Goal: Task Accomplishment & Management: Complete application form

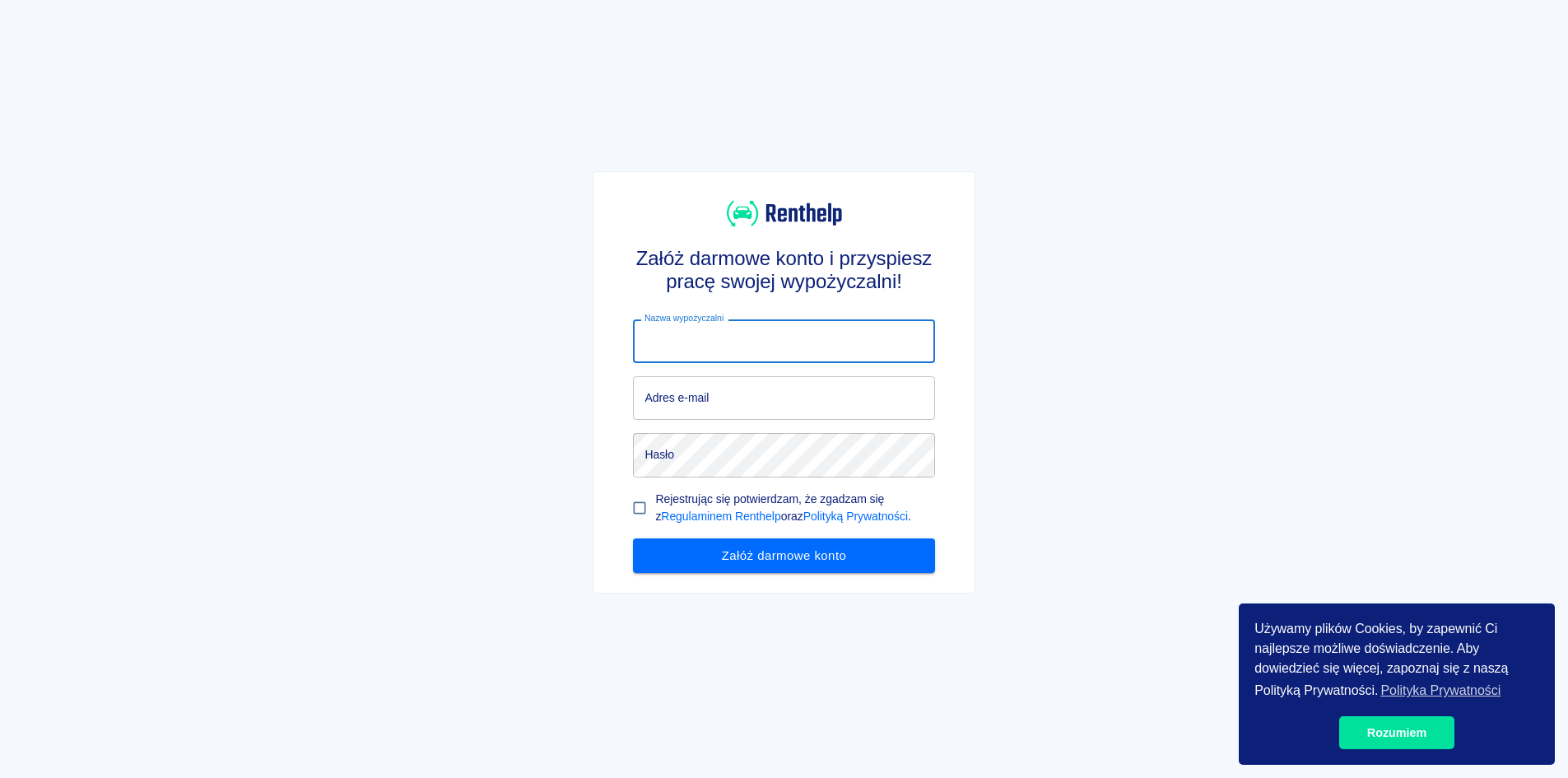
click at [881, 352] on input "Nazwa wypożyczalni" at bounding box center [783, 341] width 302 height 43
type input "Flash"
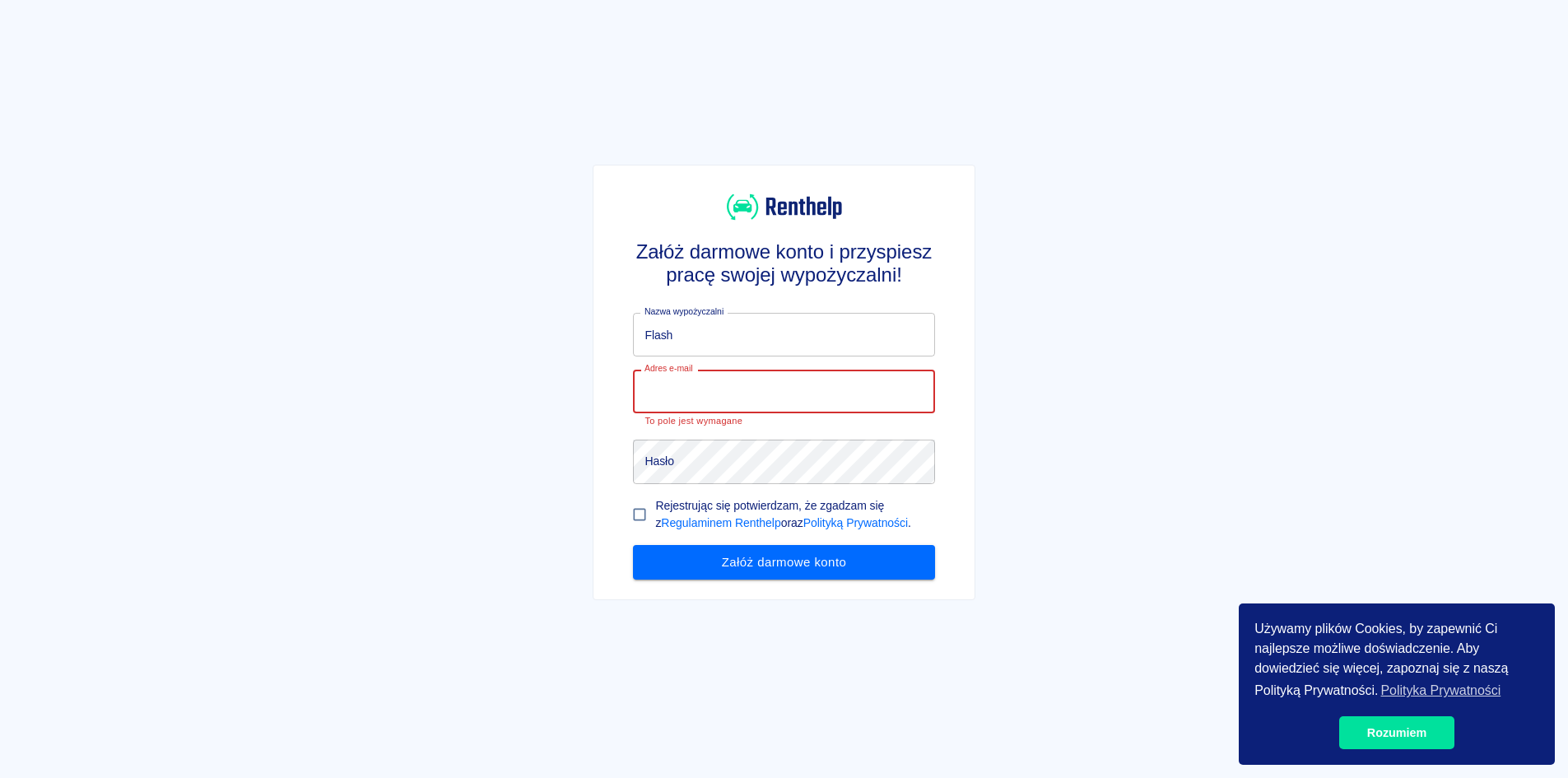
click at [764, 386] on input "Adres e-mail" at bounding box center [783, 392] width 302 height 43
paste input "[EMAIL_ADDRESS][DOMAIN_NAME]"
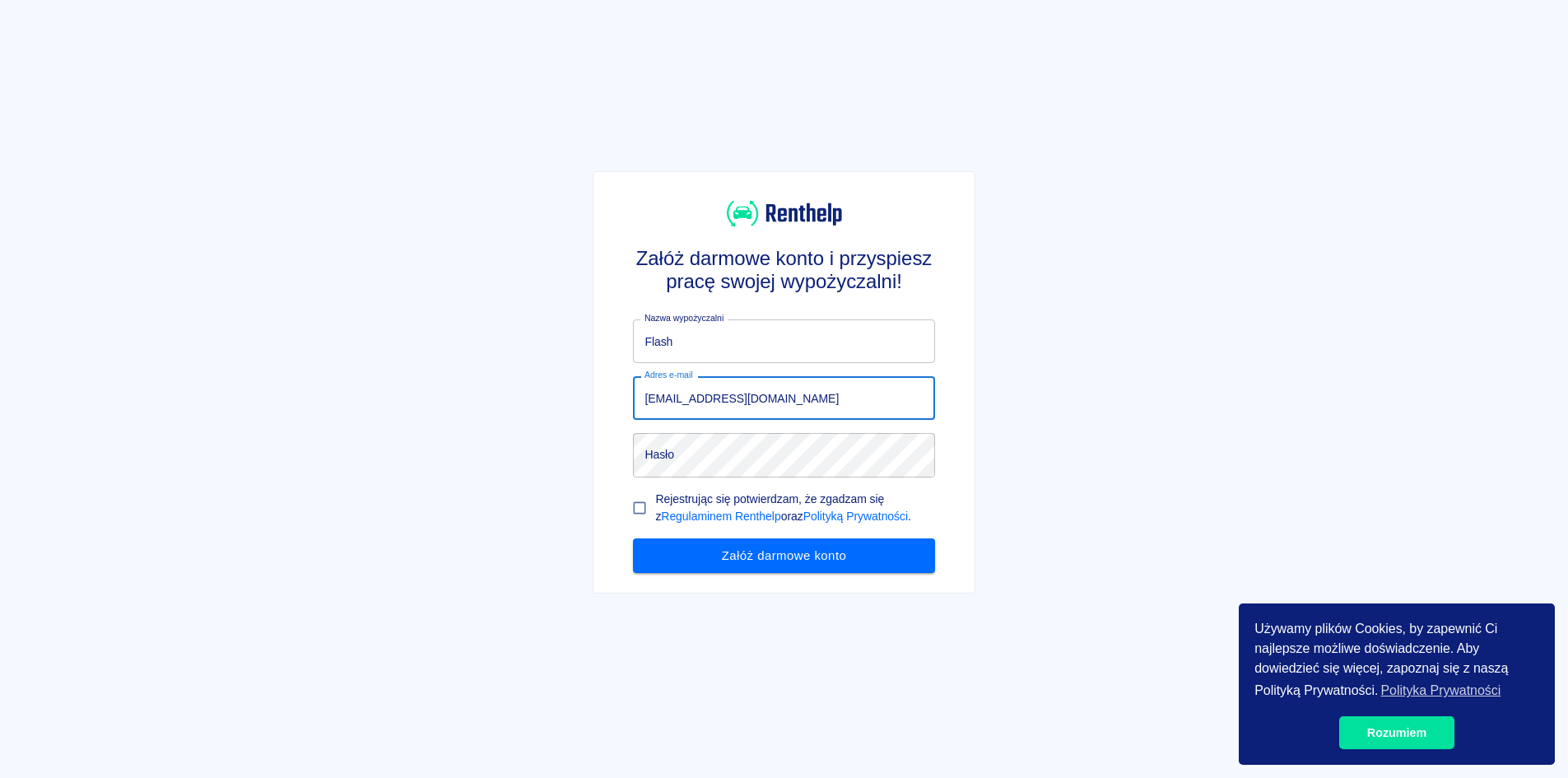
type input "[EMAIL_ADDRESS][DOMAIN_NAME]"
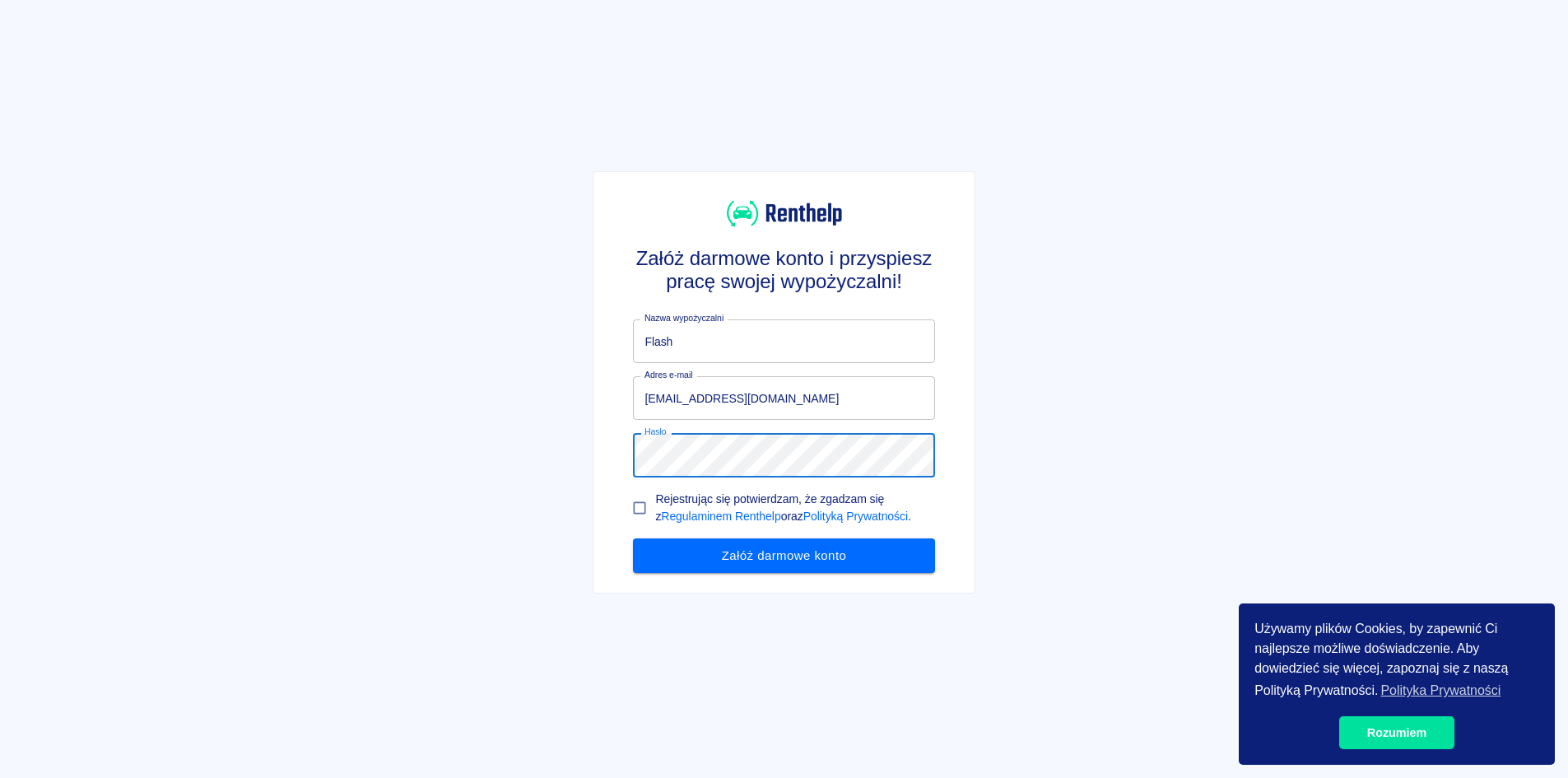
click button "Załóż darmowe konto" at bounding box center [783, 556] width 302 height 34
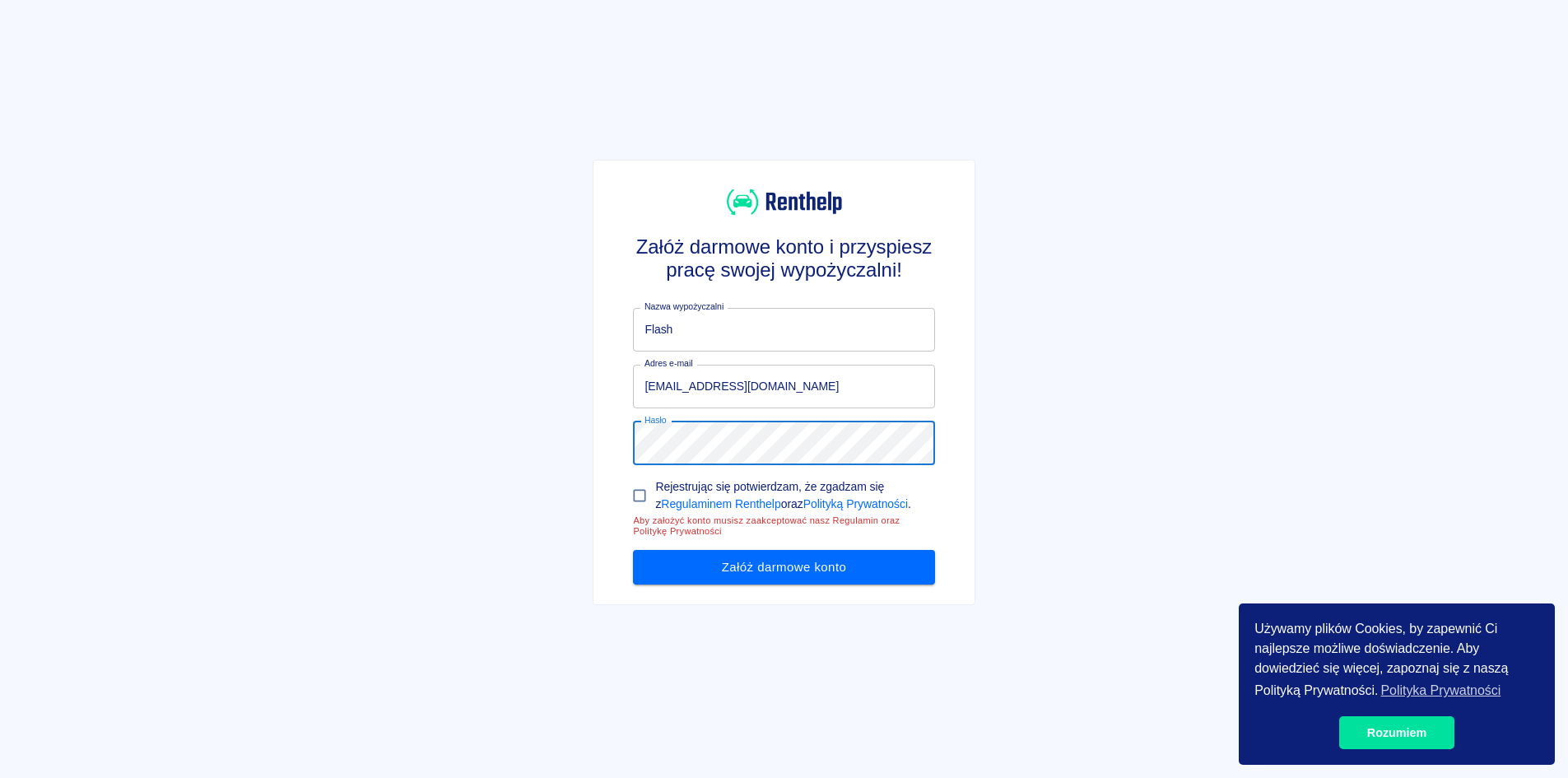
click at [627, 494] on input "Rejestrując się potwierdzam, że zgadzam się z Regulaminem Renthelp oraz Polityk…" at bounding box center [639, 495] width 32 height 32
checkbox input "true"
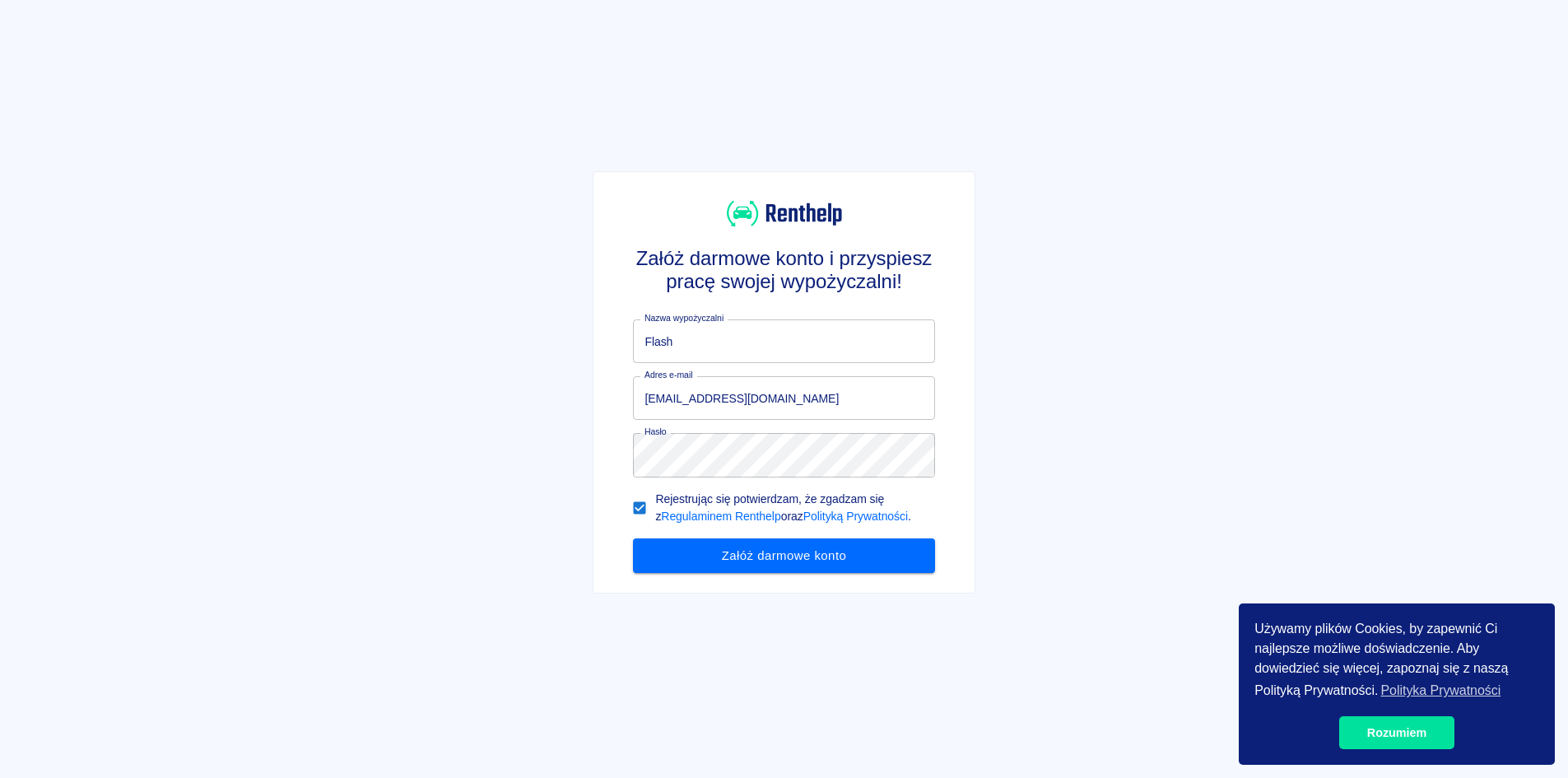
click at [732, 581] on div "Załóż darmowe konto i przyspiesz pracę swojej wypożyczalni! Nazwa wypożyczalni …" at bounding box center [783, 382] width 380 height 421
click at [734, 572] on div "Załóż darmowe konto i przyspiesz pracę swojej wypożyczalni! Nazwa wypożyczalni …" at bounding box center [783, 382] width 380 height 421
click at [745, 557] on button "Załóż darmowe konto" at bounding box center [783, 556] width 302 height 34
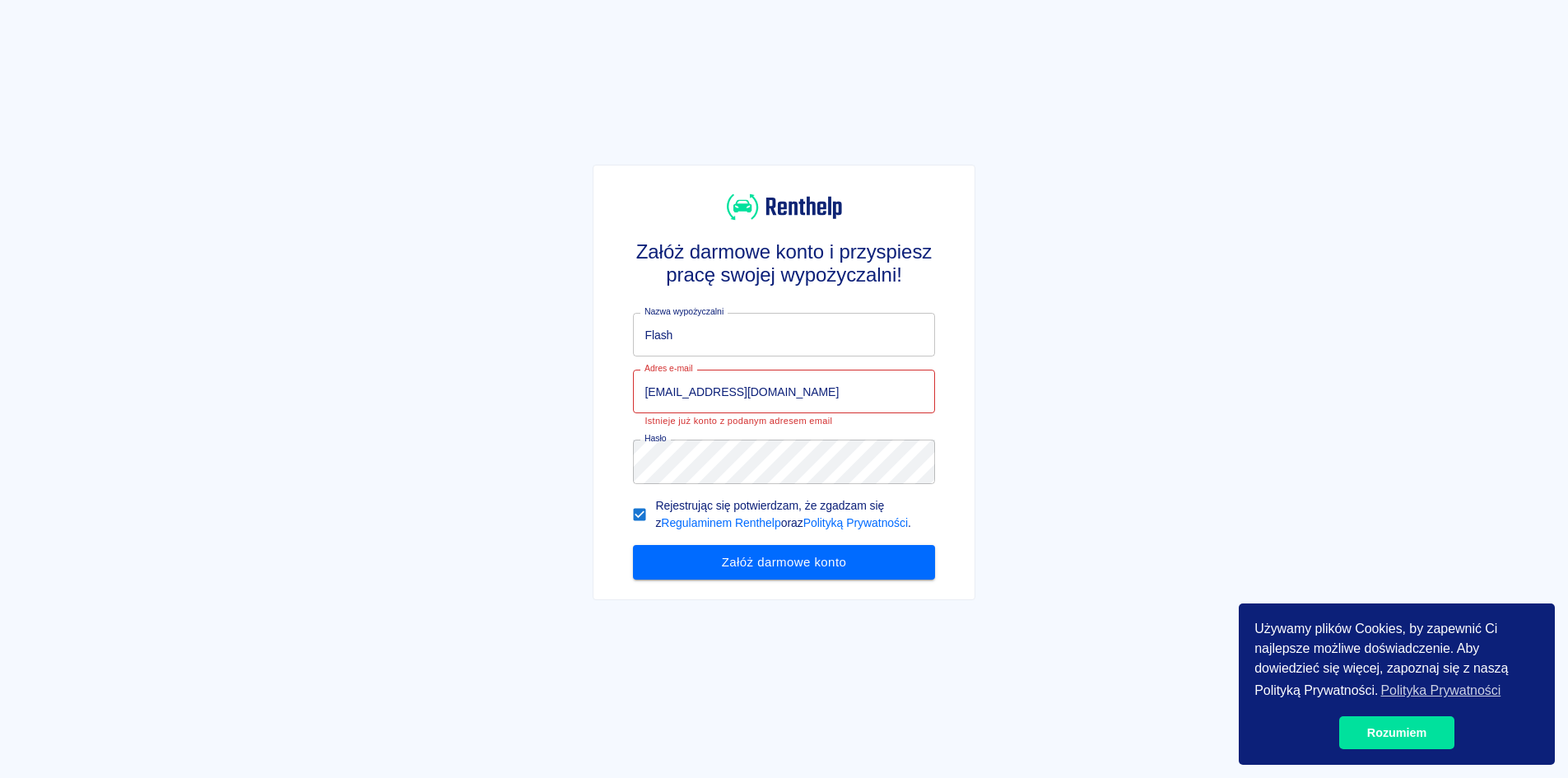
click at [820, 205] on img at bounding box center [784, 207] width 115 height 31
click at [755, 212] on img at bounding box center [784, 207] width 115 height 31
click at [776, 388] on input "[EMAIL_ADDRESS][DOMAIN_NAME]" at bounding box center [783, 392] width 302 height 43
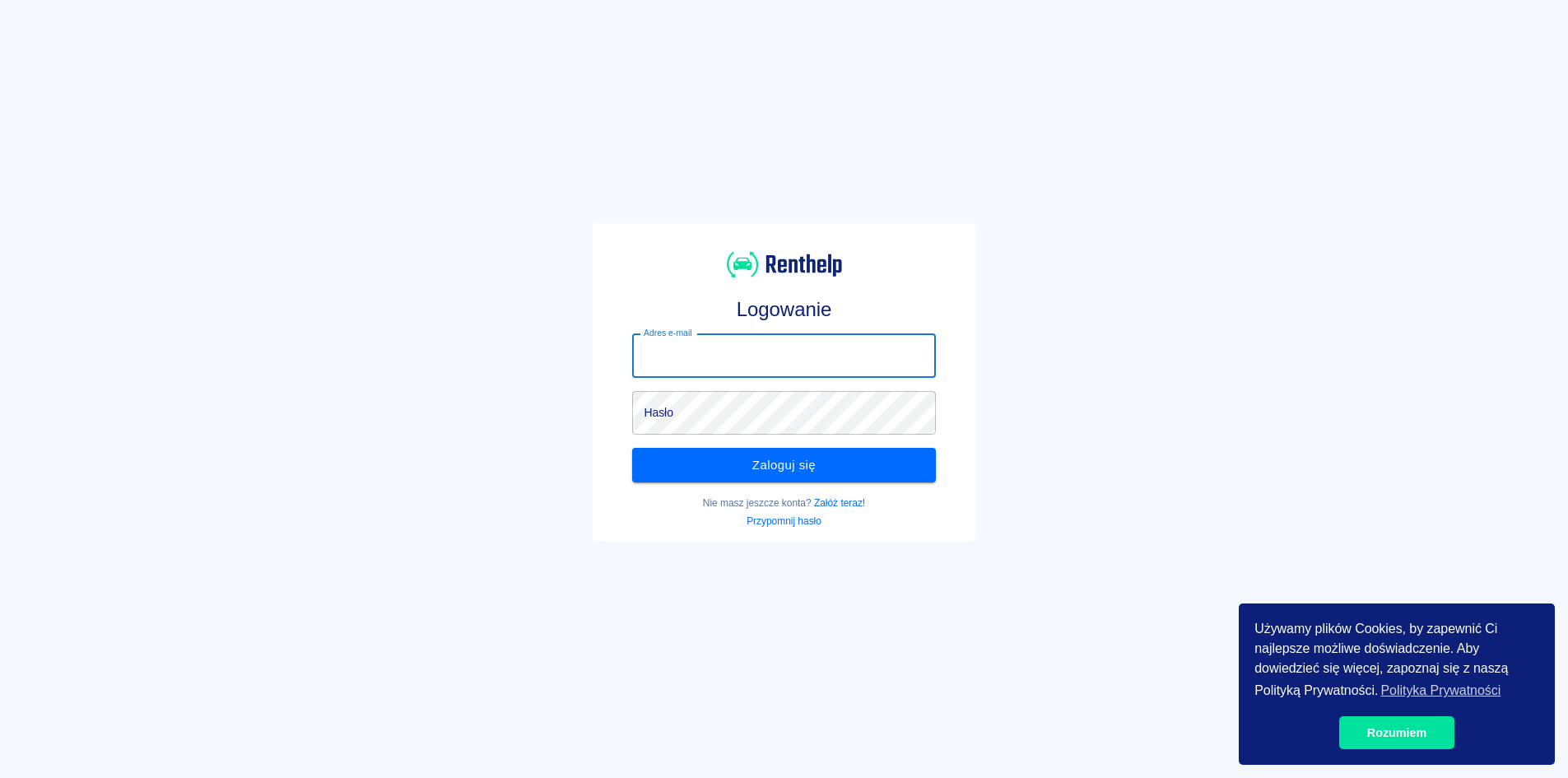
click at [741, 360] on input "Adres e-mail" at bounding box center [783, 356] width 302 height 43
paste input "[EMAIL_ADDRESS][DOMAIN_NAME]"
type input "[EMAIL_ADDRESS][DOMAIN_NAME]"
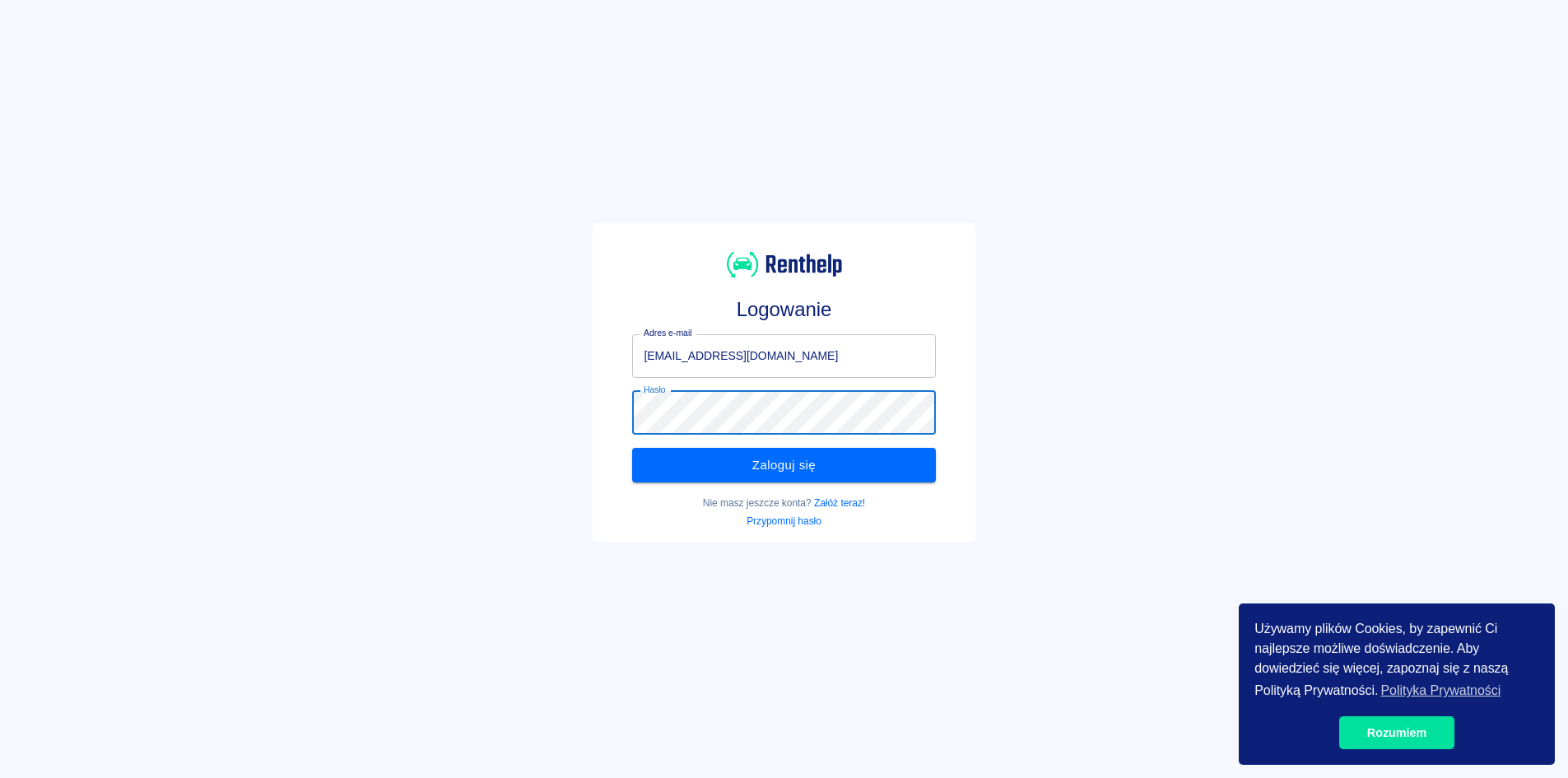
click button "Zaloguj się" at bounding box center [783, 465] width 302 height 34
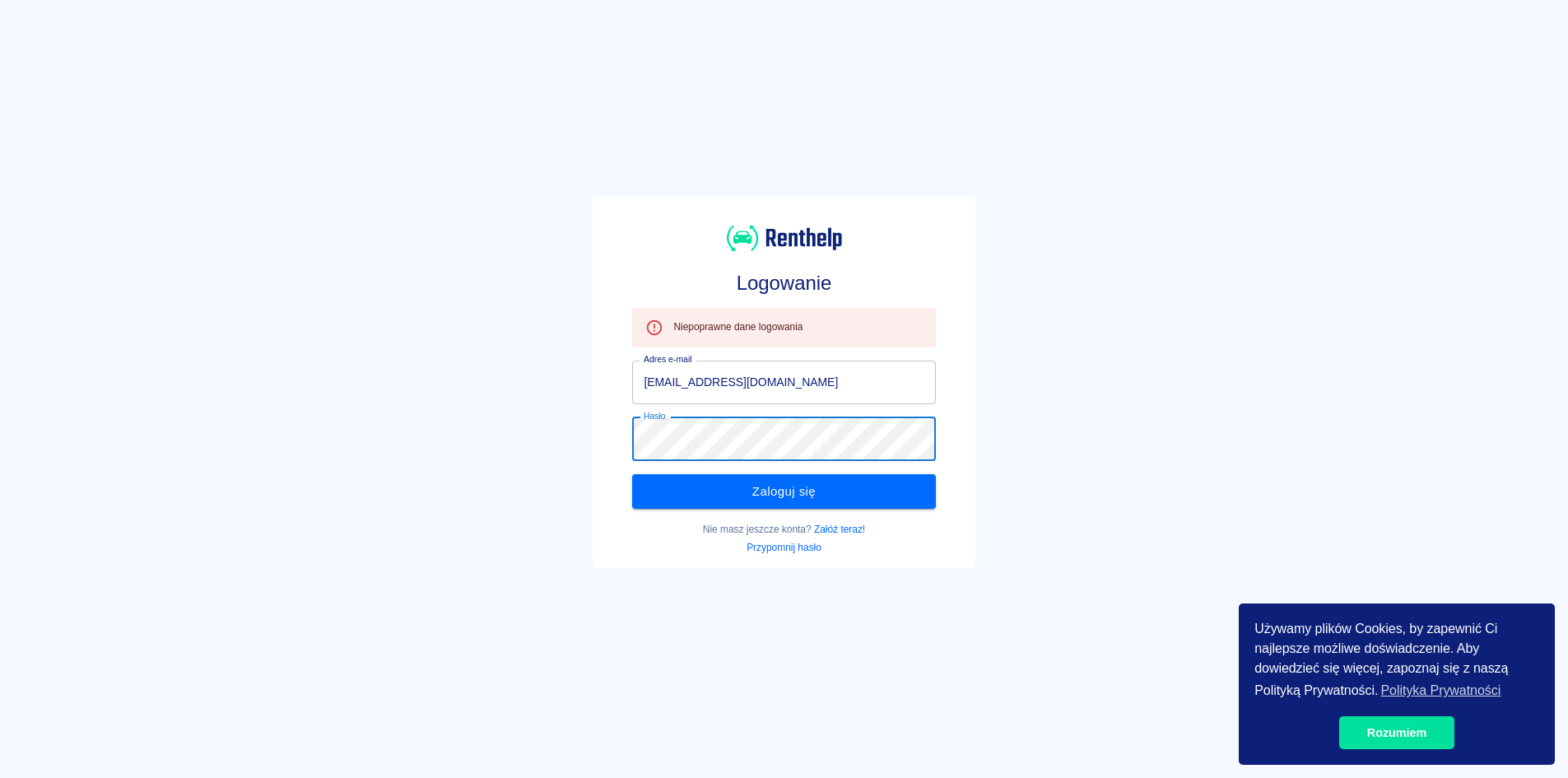
click at [452, 418] on div "Logowanie Niepoprawne dane logowania Adres e-mail [EMAIL_ADDRESS][DOMAIN_NAME] …" at bounding box center [777, 375] width 1582 height 778
click button "Zaloguj się" at bounding box center [783, 492] width 302 height 34
click at [812, 548] on link "Przypomnij hasło" at bounding box center [783, 547] width 75 height 12
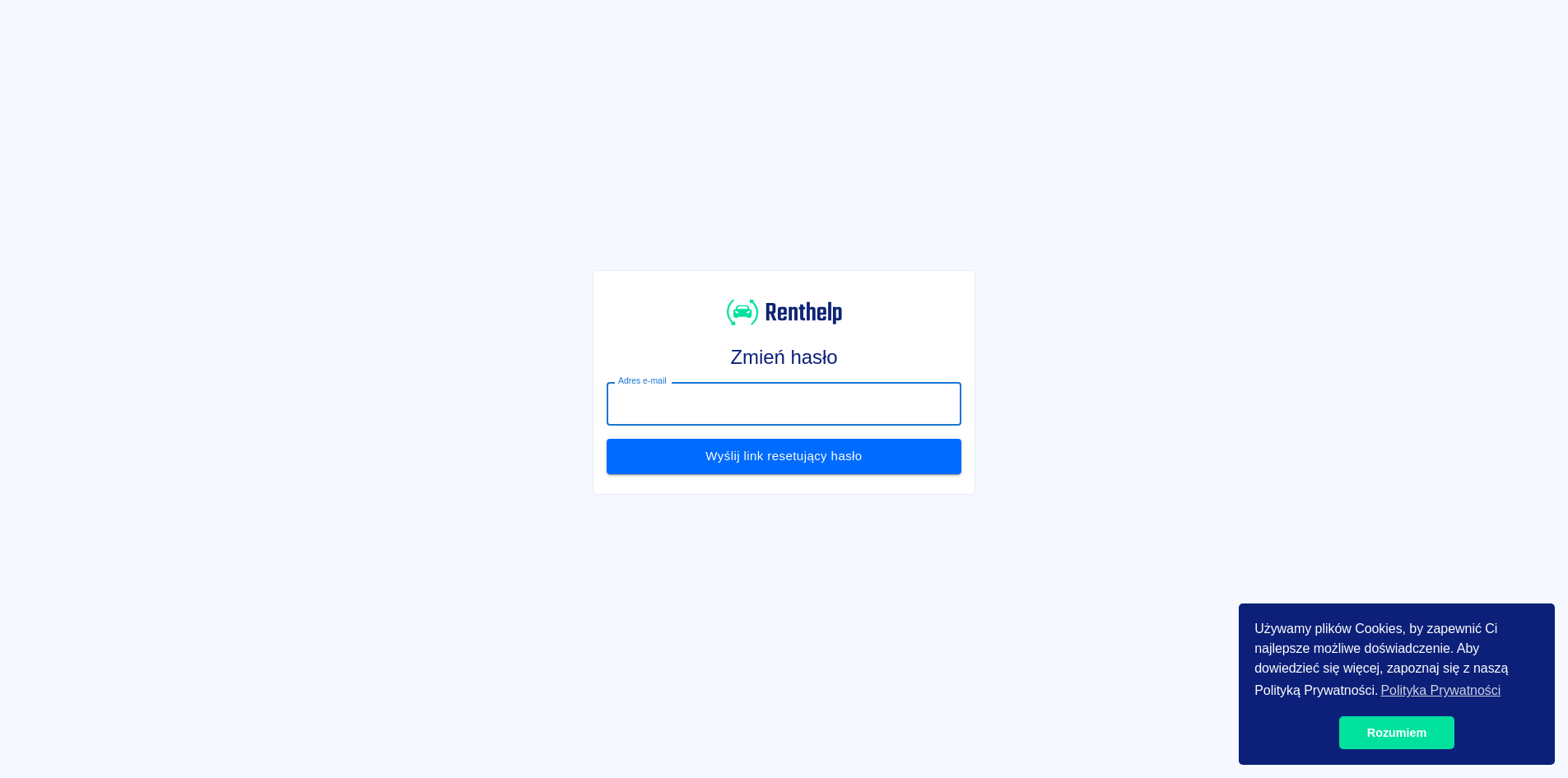
click at [799, 417] on input "Adres e-mail" at bounding box center [783, 403] width 354 height 43
paste input "[EMAIL_ADDRESS][DOMAIN_NAME]"
type input "[EMAIL_ADDRESS][DOMAIN_NAME]"
click at [791, 466] on button "Wyślij link resetujący hasło" at bounding box center [783, 456] width 354 height 34
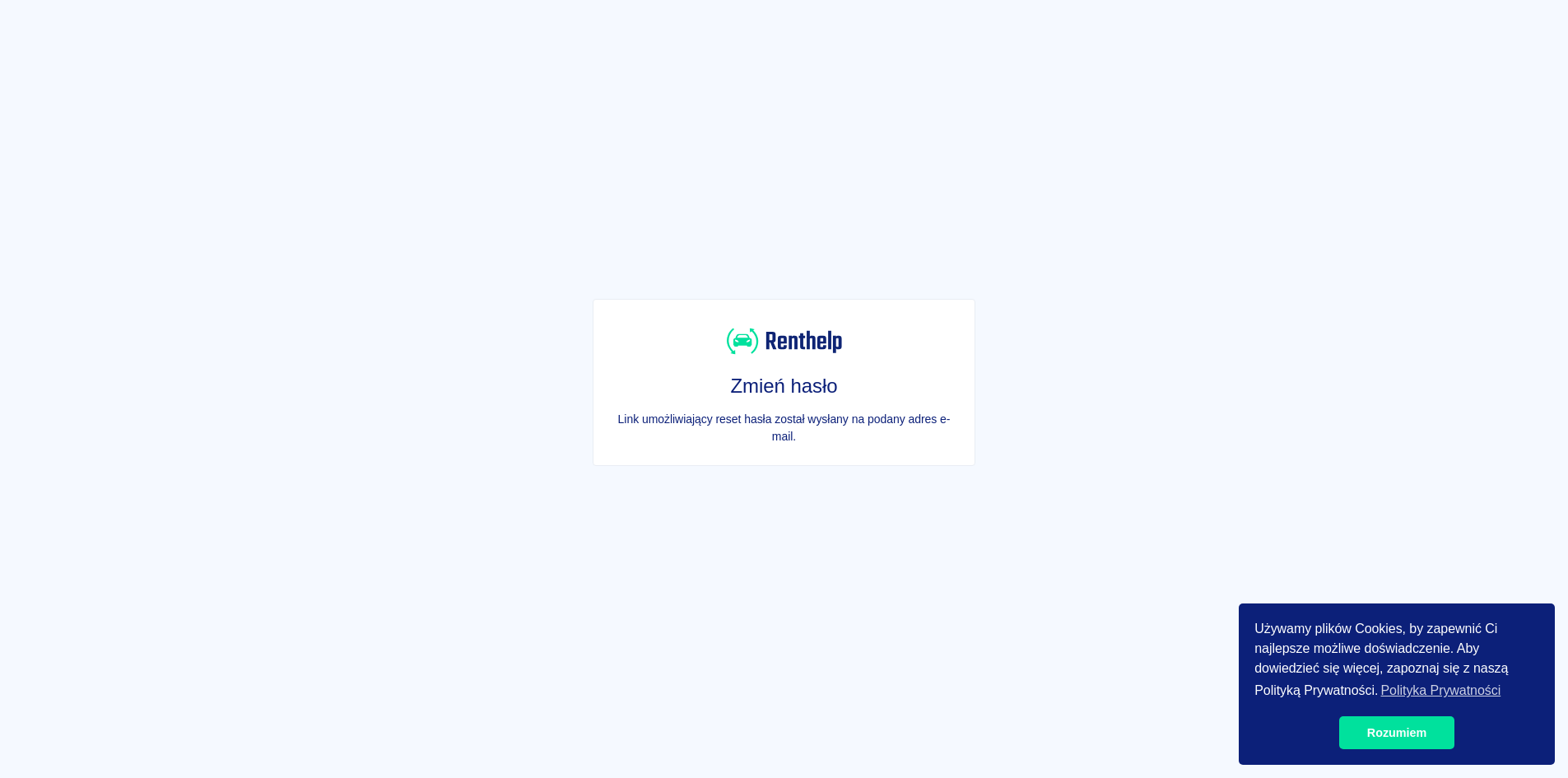
click at [719, 424] on p "Link umożliwiający reset hasła został wysłany na podany adres e-mail." at bounding box center [783, 428] width 354 height 34
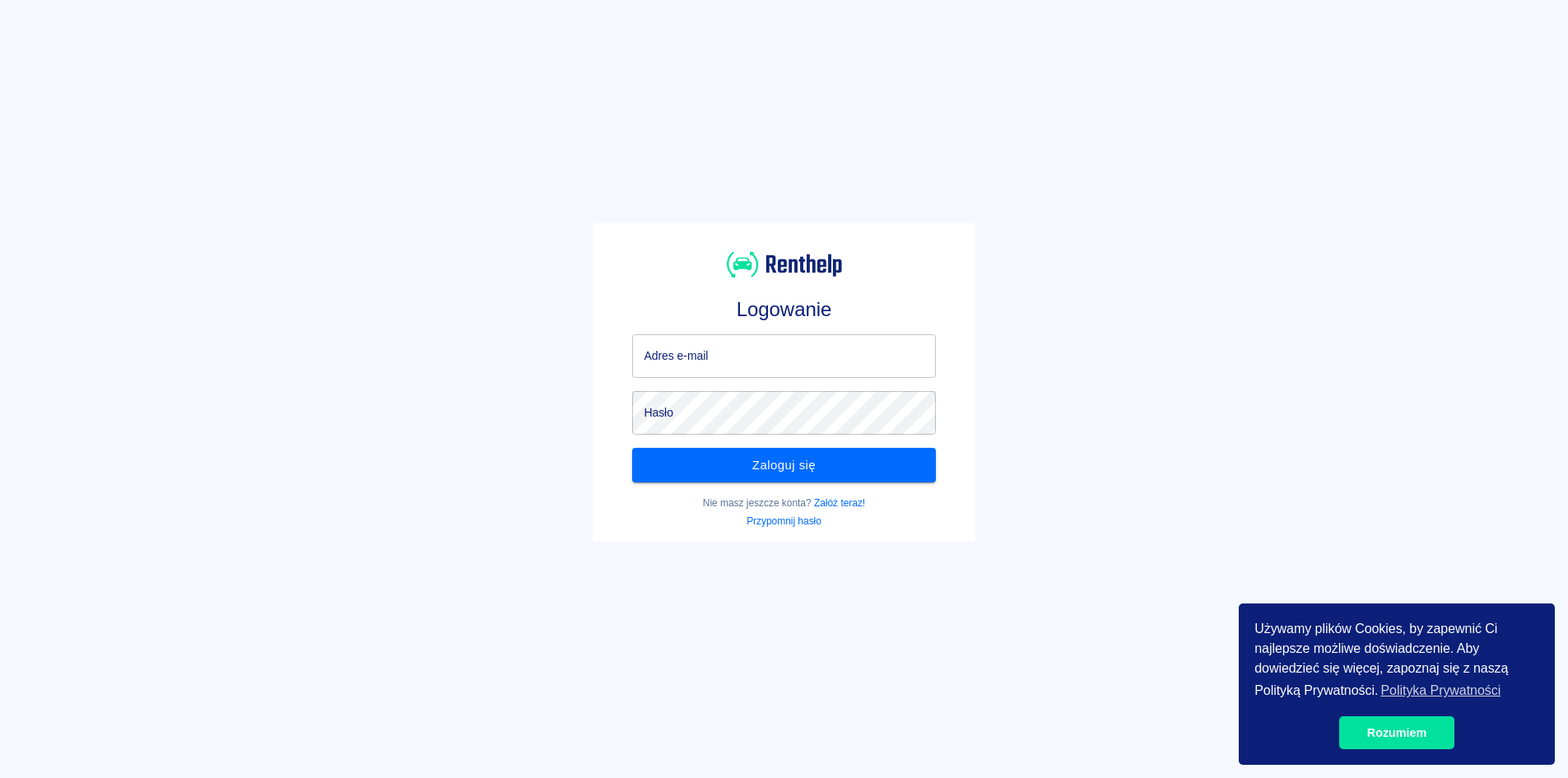
click at [769, 361] on input "Adres e-mail" at bounding box center [783, 356] width 302 height 43
click at [840, 502] on p "Nie masz jeszcze konta? Załóż teraz!" at bounding box center [783, 502] width 302 height 14
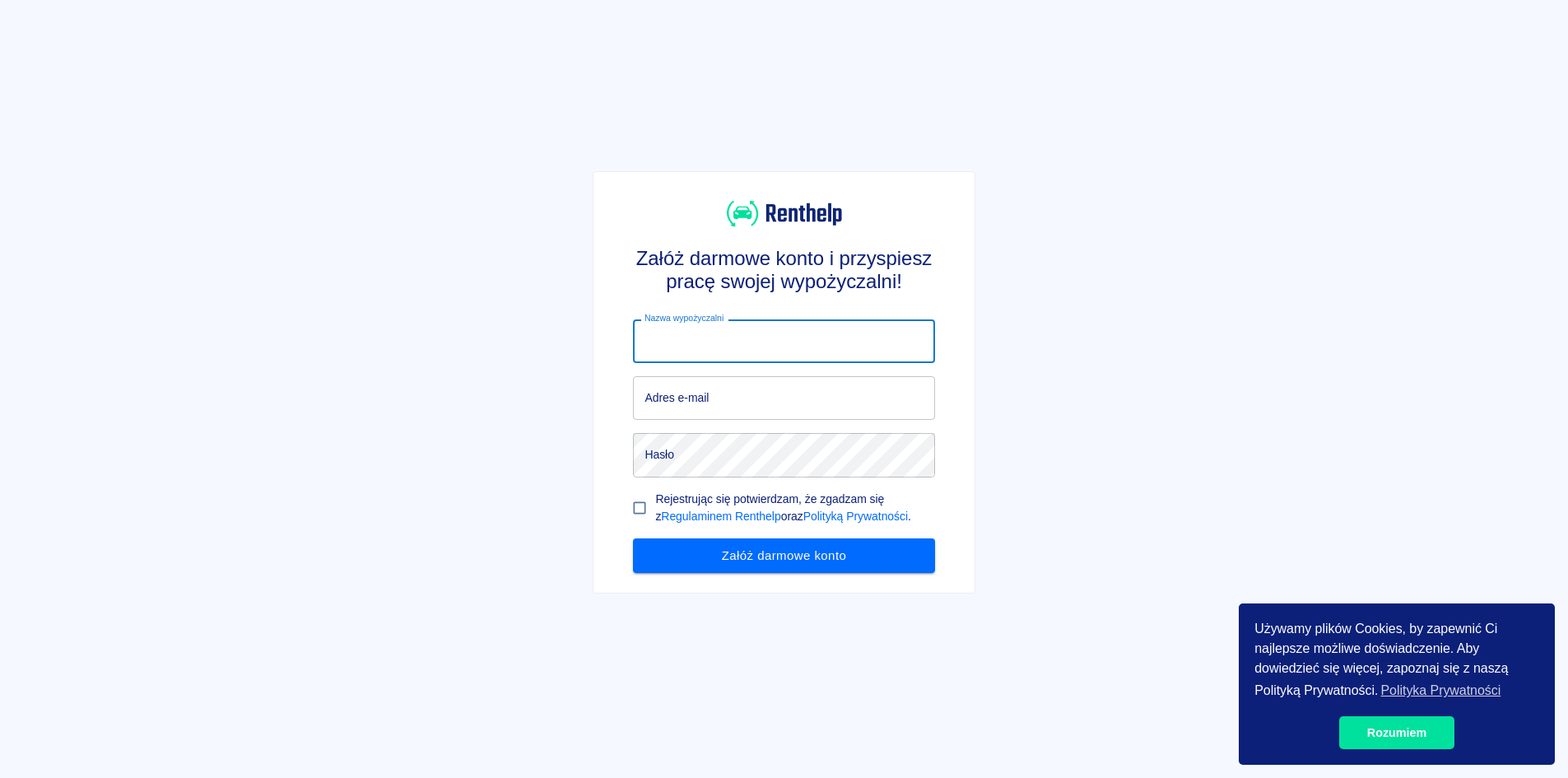
click at [742, 351] on input "Nazwa wypożyczalni" at bounding box center [783, 341] width 302 height 43
paste input "[EMAIL_ADDRESS][DOMAIN_NAME]"
type input "[EMAIL_ADDRESS][DOMAIN_NAME]"
click at [774, 384] on input "Adres e-mail" at bounding box center [783, 398] width 302 height 43
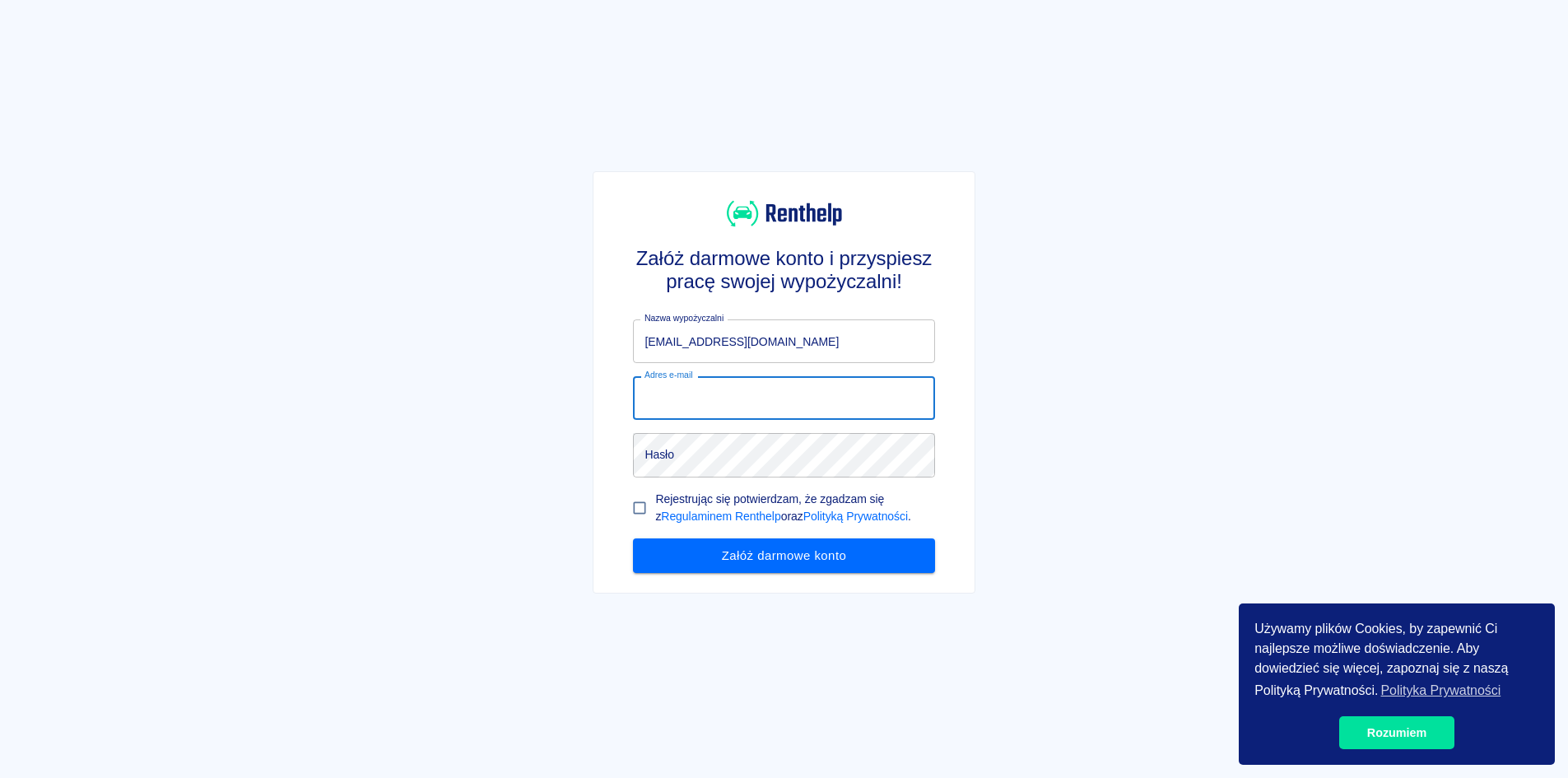
paste input "[EMAIL_ADDRESS][DOMAIN_NAME]"
type input "[EMAIL_ADDRESS][DOMAIN_NAME]"
drag, startPoint x: 801, startPoint y: 344, endPoint x: 437, endPoint y: 330, distance: 364.3
click at [437, 330] on div "Załóż darmowe konto i przyspiesz pracę swojej wypożyczalni! Nazwa wypożyczalni …" at bounding box center [777, 375] width 1582 height 778
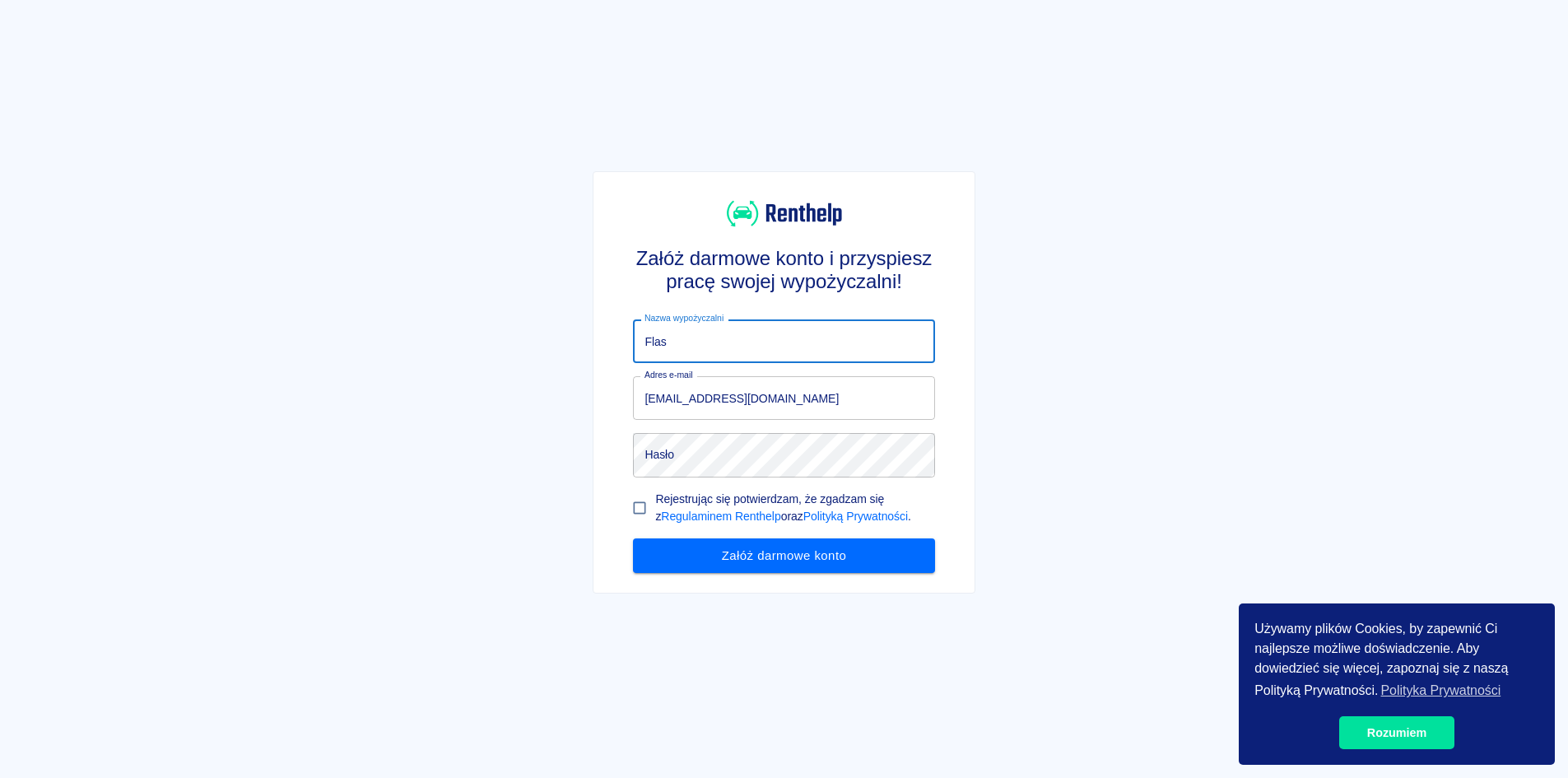
type input "Flash"
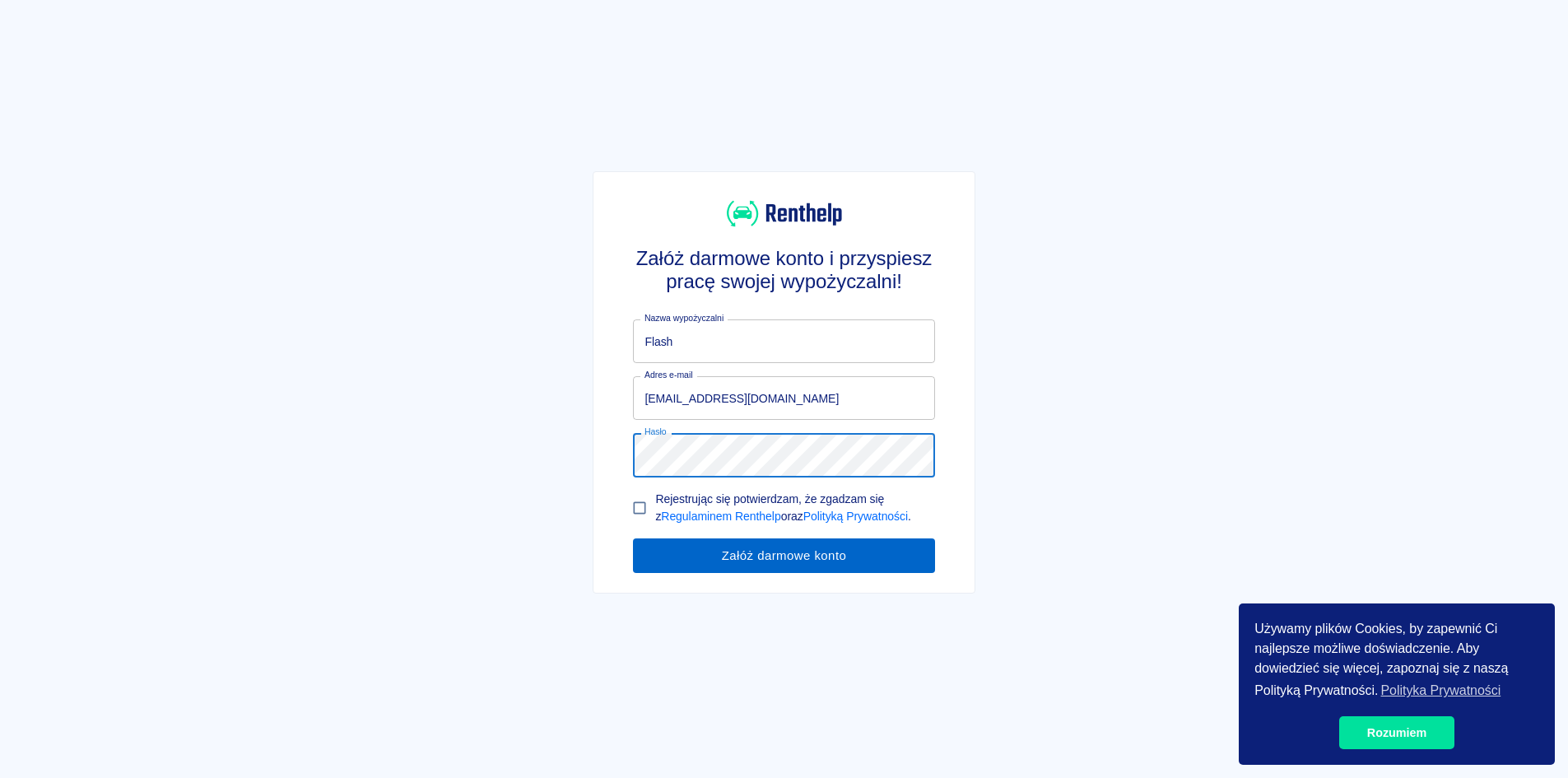
click at [790, 553] on button "Załóż darmowe konto" at bounding box center [783, 556] width 302 height 34
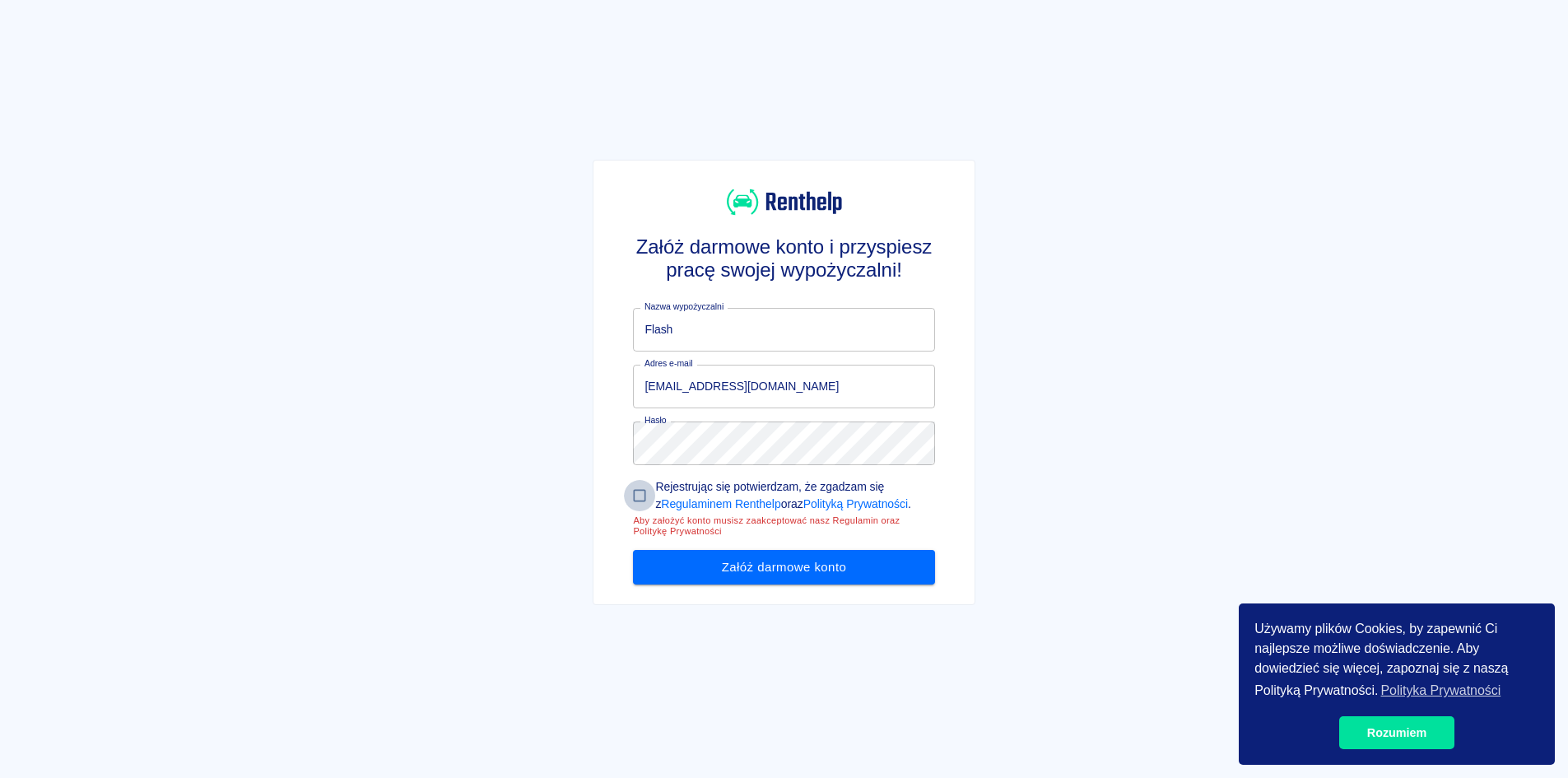
click at [633, 489] on input "Rejestrując się potwierdzam, że zgadzam się z Regulaminem Renthelp oraz Polityk…" at bounding box center [639, 495] width 32 height 32
checkbox input "true"
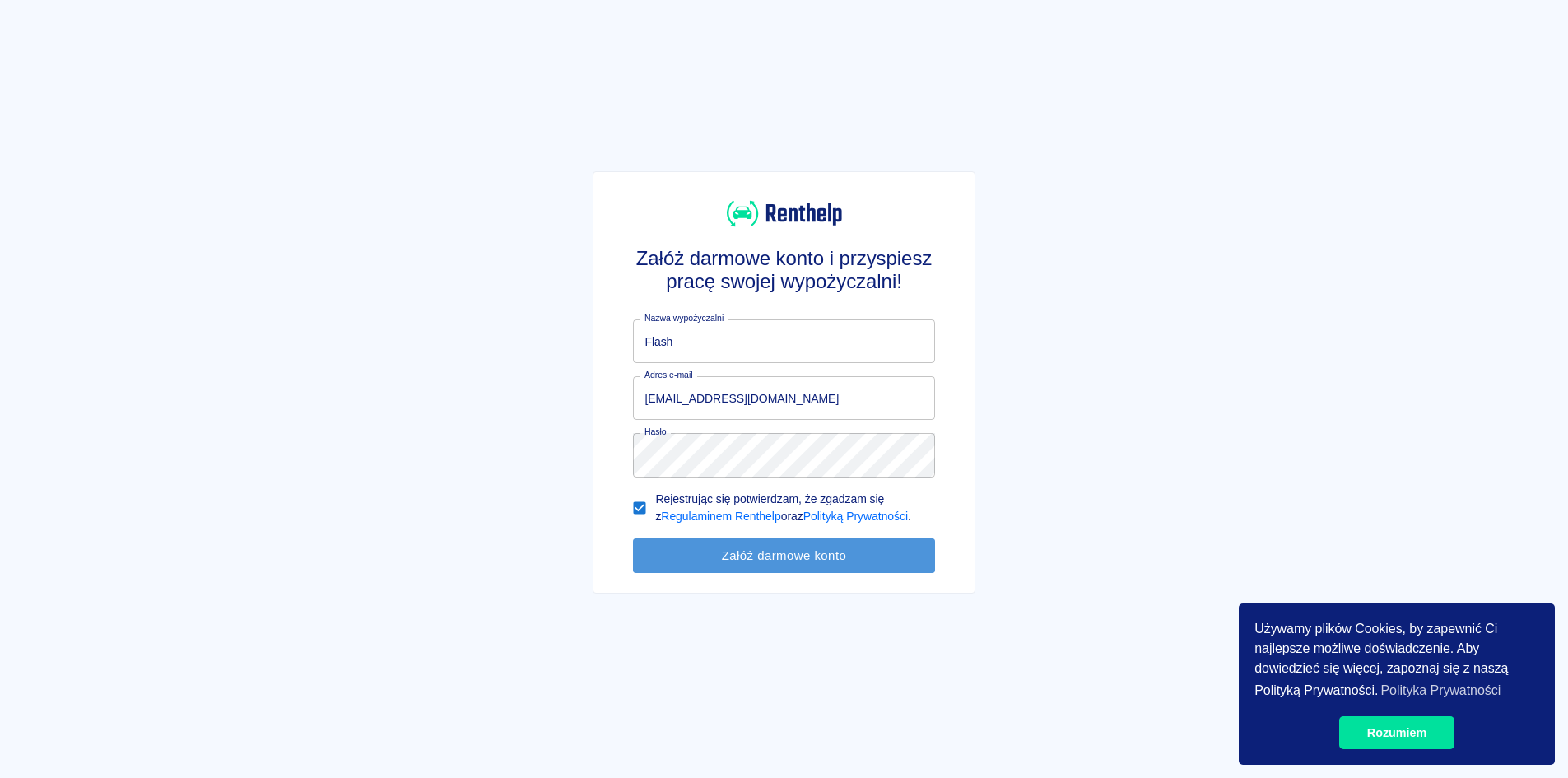
click at [747, 561] on button "Załóż darmowe konto" at bounding box center [783, 556] width 302 height 34
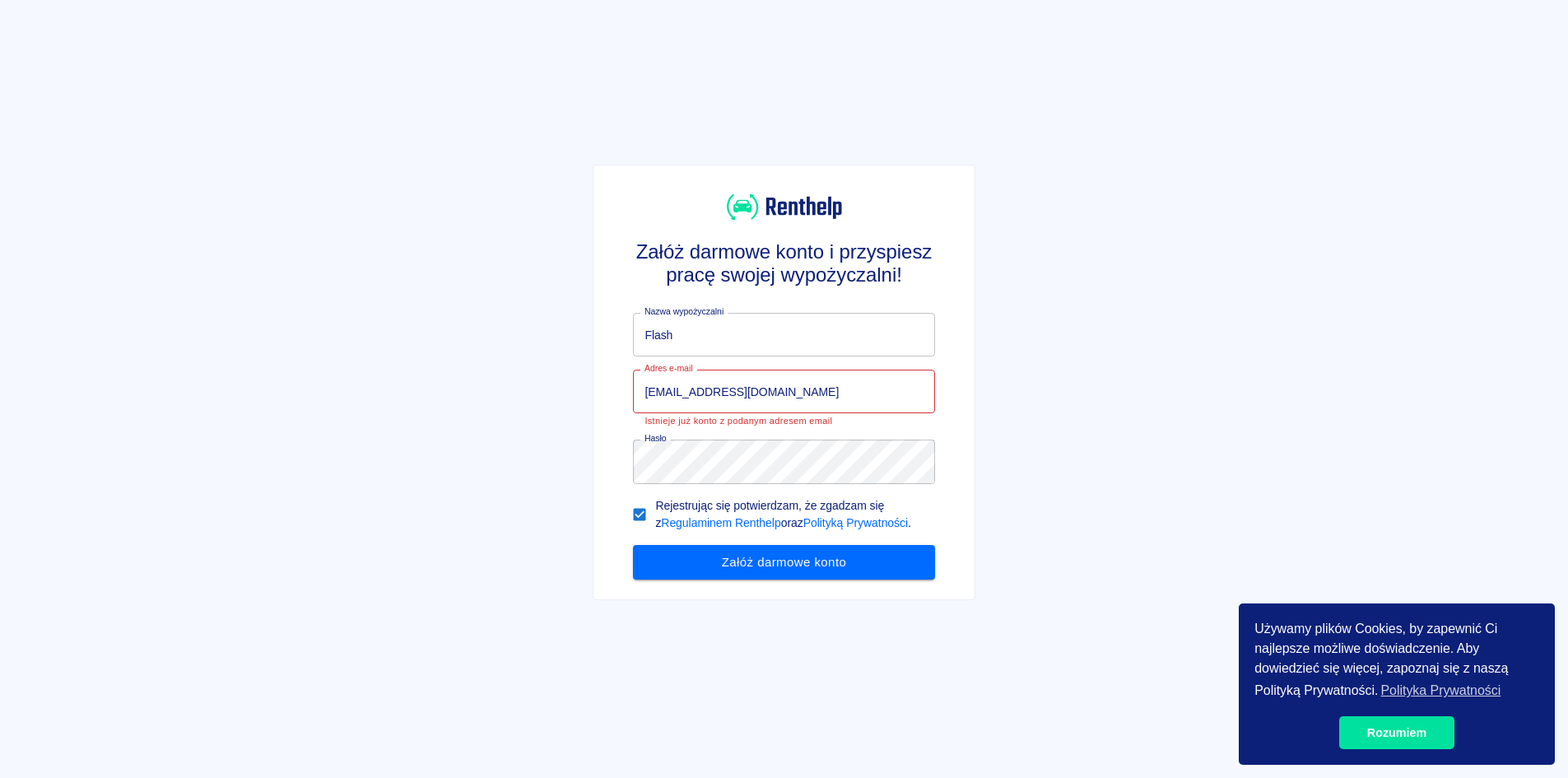
click at [872, 377] on input "[EMAIL_ADDRESS][DOMAIN_NAME]" at bounding box center [783, 392] width 302 height 43
click at [627, 385] on div "Adres e-mail u1873507222@gmail.com Adres e-mail Istnieje już konto z podanym ad…" at bounding box center [777, 392] width 314 height 70
